Goal: Task Accomplishment & Management: Manage account settings

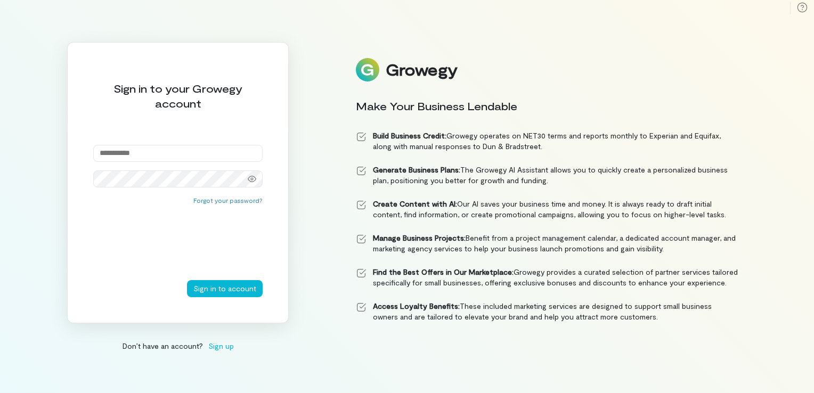
click at [0, 330] on html "Sign in to your Growegy account Forgot your password? Sign in to account Don’t …" at bounding box center [407, 196] width 814 height 393
click at [120, 157] on input "email" at bounding box center [177, 153] width 169 height 17
type input "*"
type input "**********"
click at [187, 280] on button "Sign in to account" at bounding box center [225, 288] width 76 height 17
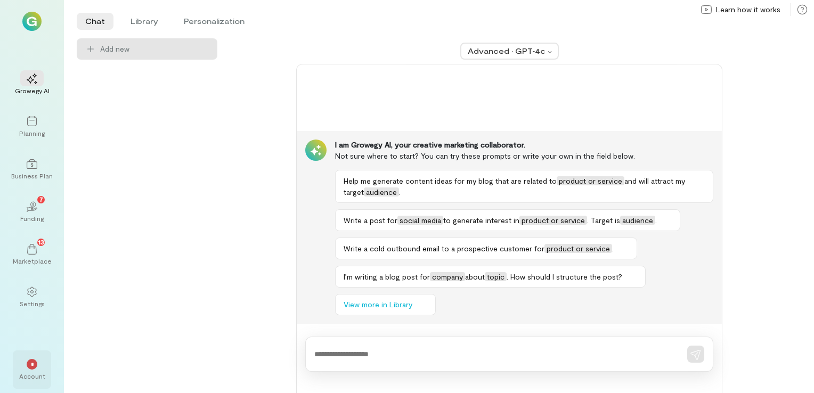
click at [35, 376] on div "Account" at bounding box center [32, 376] width 26 height 9
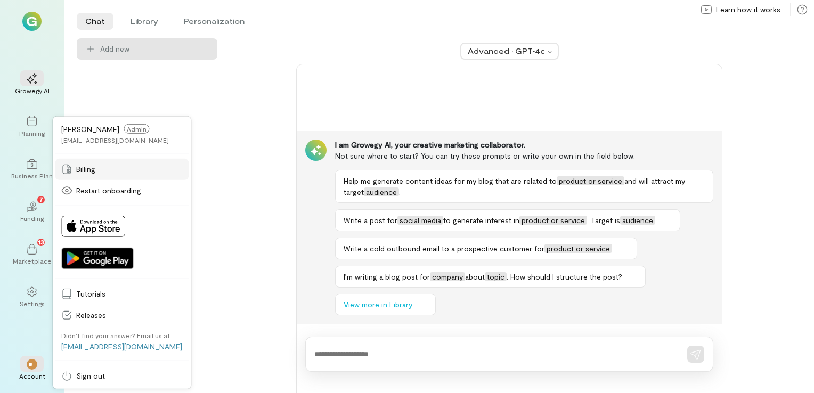
click at [82, 167] on span "Billing" at bounding box center [129, 169] width 106 height 11
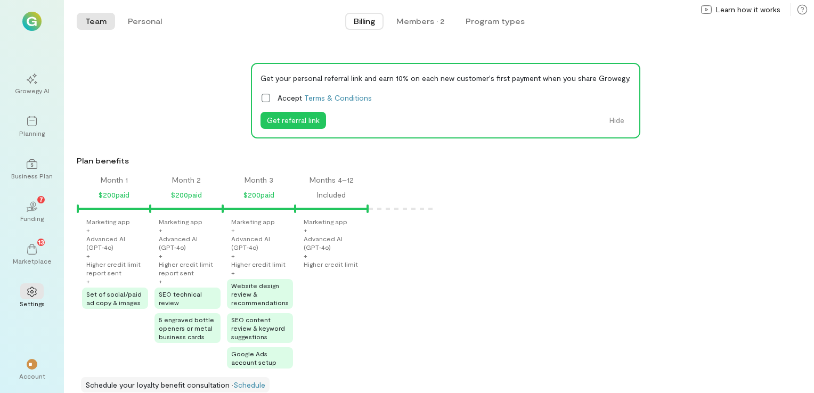
scroll to position [48, 0]
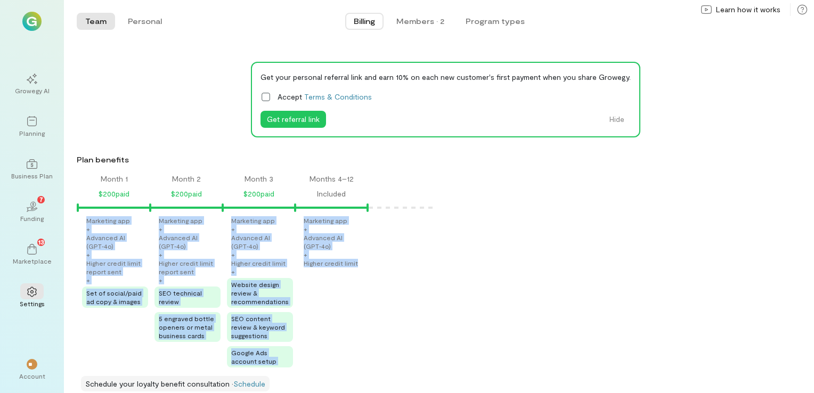
drag, startPoint x: 368, startPoint y: 207, endPoint x: 444, endPoint y: 215, distance: 76.6
click at [444, 215] on div "Month 1 $200 paid Month 2 $200 paid Month 3 $200 paid Months 4–12 Included Mark…" at bounding box center [439, 273] width 750 height 198
drag, startPoint x: 444, startPoint y: 215, endPoint x: 629, endPoint y: 218, distance: 184.9
click at [629, 218] on div "Marketing app + Advanced AI (GPT‑4o) + Higher credit limit report sent + Set of…" at bounding box center [446, 291] width 735 height 151
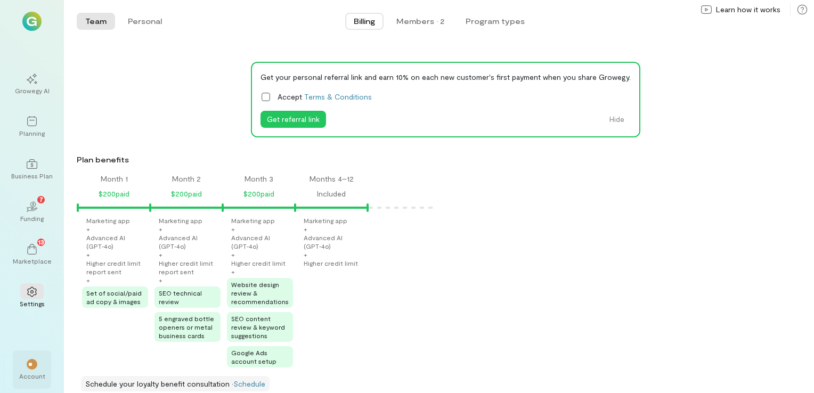
click at [34, 362] on span "**" at bounding box center [31, 364] width 7 height 6
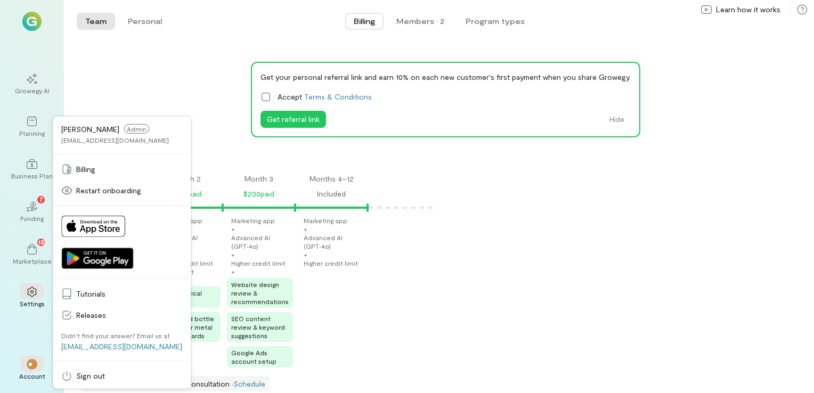
click at [602, 270] on div "Marketing app + Advanced AI (GPT‑4o) + Higher credit limit report sent + Set of…" at bounding box center [446, 291] width 735 height 151
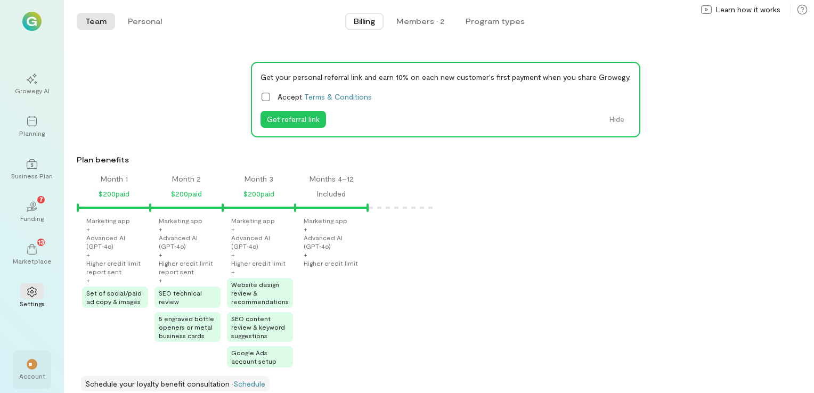
click at [28, 372] on div "Account" at bounding box center [32, 376] width 26 height 9
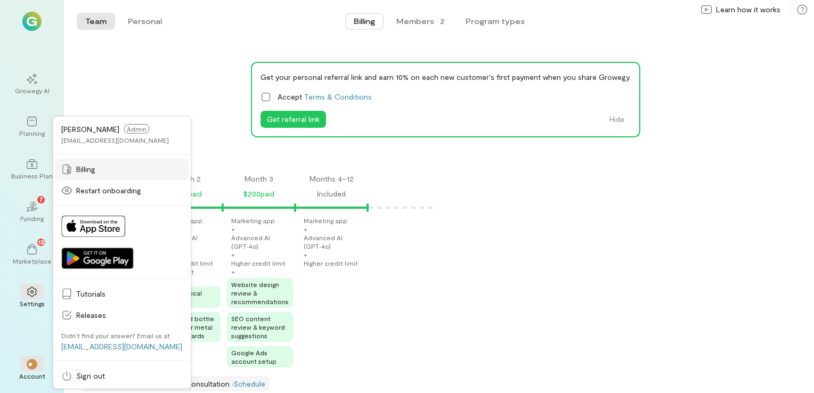
click at [83, 167] on span "Billing" at bounding box center [129, 169] width 106 height 11
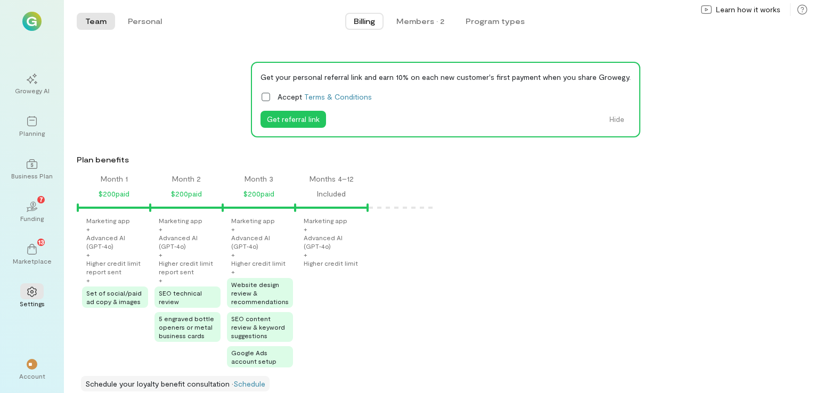
scroll to position [0, 0]
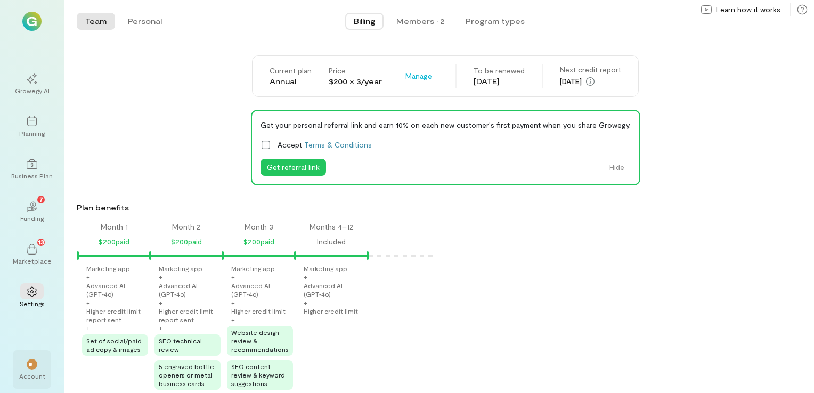
click at [30, 370] on div "**" at bounding box center [31, 364] width 23 height 16
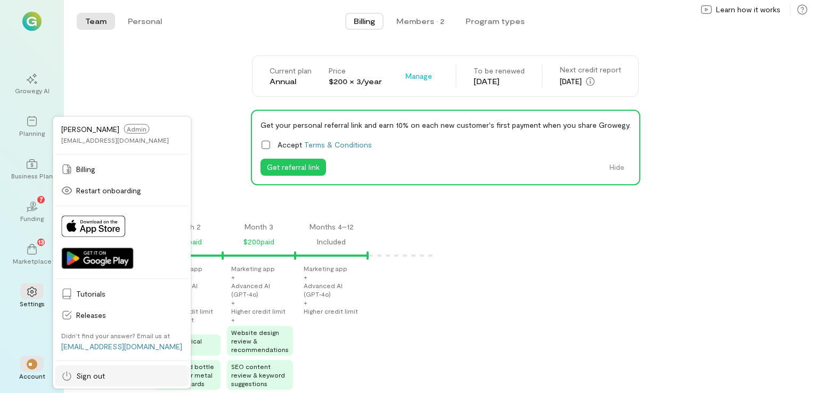
click at [93, 376] on span "Sign out" at bounding box center [129, 376] width 106 height 11
